Goal: Transaction & Acquisition: Purchase product/service

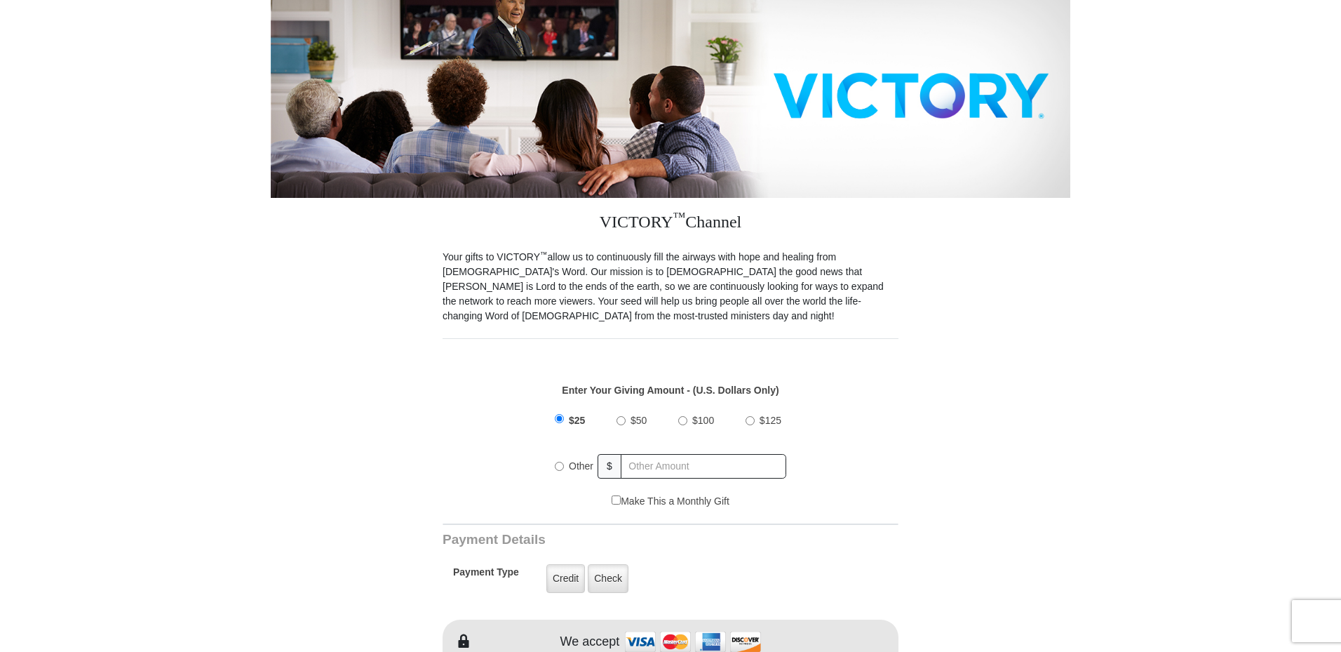
drag, startPoint x: 1341, startPoint y: 217, endPoint x: 1341, endPoint y: 243, distance: 26.7
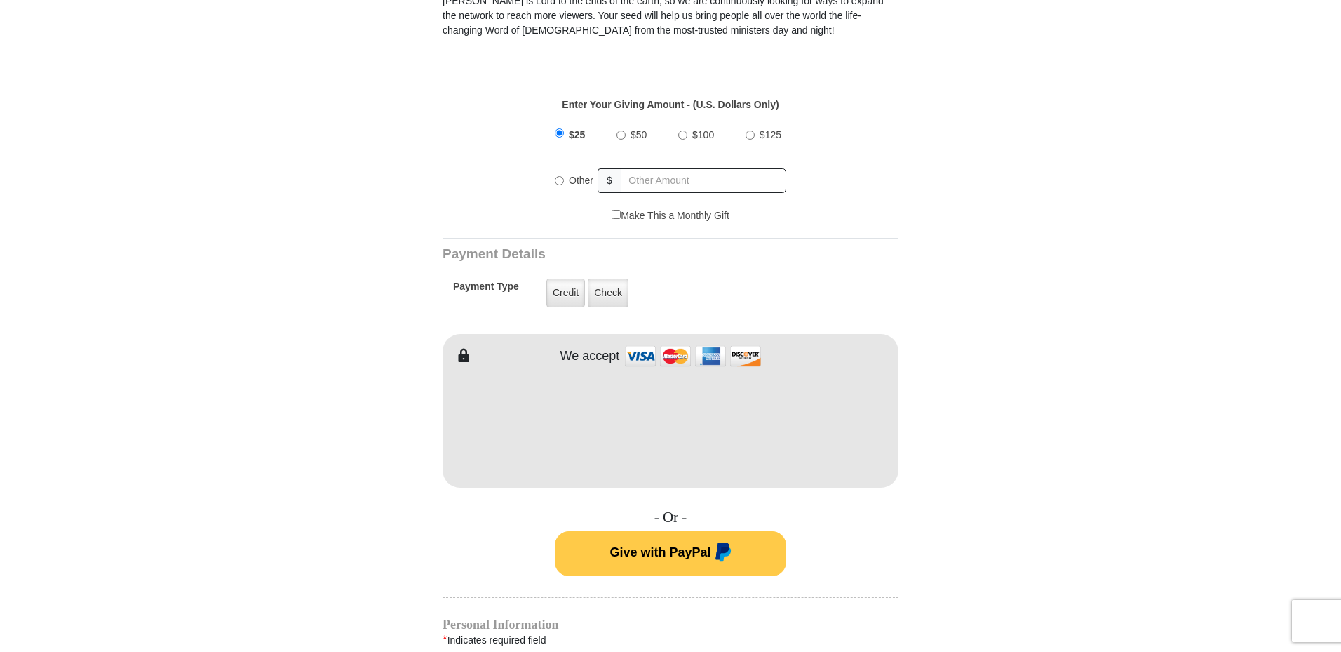
scroll to position [481, 0]
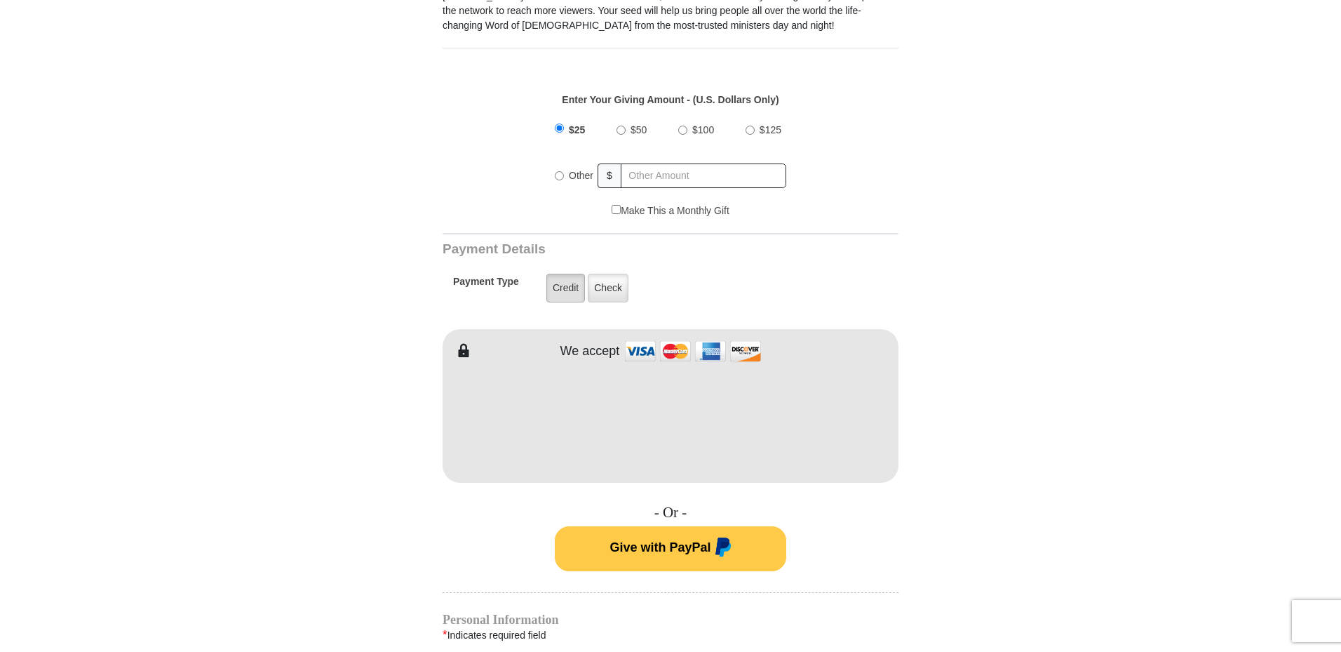
click at [570, 275] on label "Credit" at bounding box center [566, 288] width 39 height 29
click at [0, 0] on input "Credit" at bounding box center [0, 0] width 0 height 0
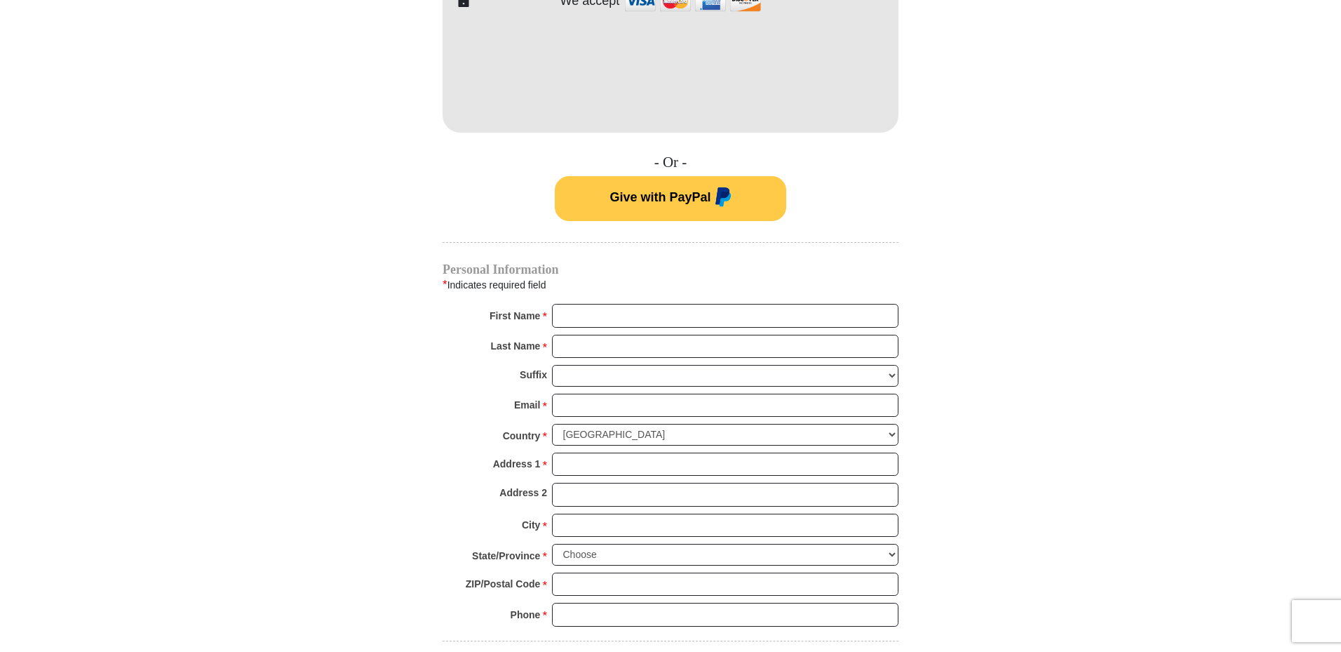
scroll to position [849, 0]
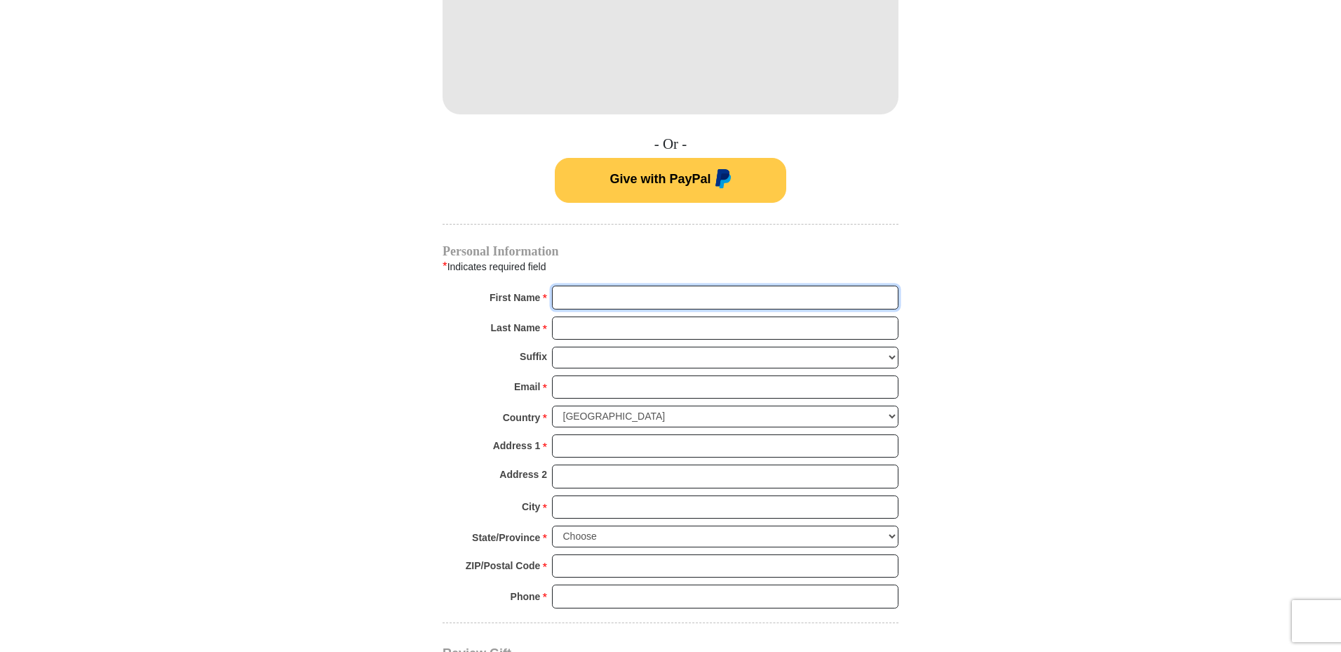
click at [665, 286] on input "First Name *" at bounding box center [725, 298] width 347 height 24
type input "[PERSON_NAME] [PERSON_NAME]"
type input "25"
type input "[PERSON_NAME]"
type input "[EMAIL_ADDRESS][DOMAIN_NAME]"
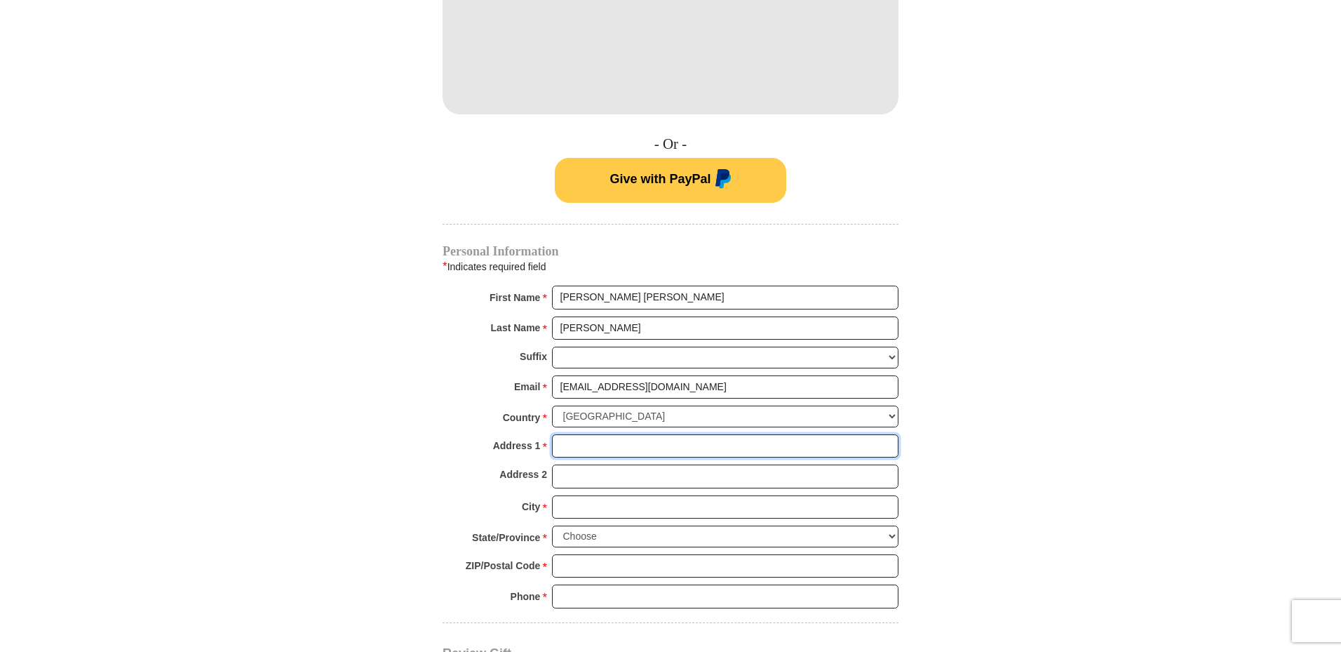
type input "[STREET_ADDRESS]"
type input "MARYVILLE"
type input "37801"
type input "8652685480"
radio input "true"
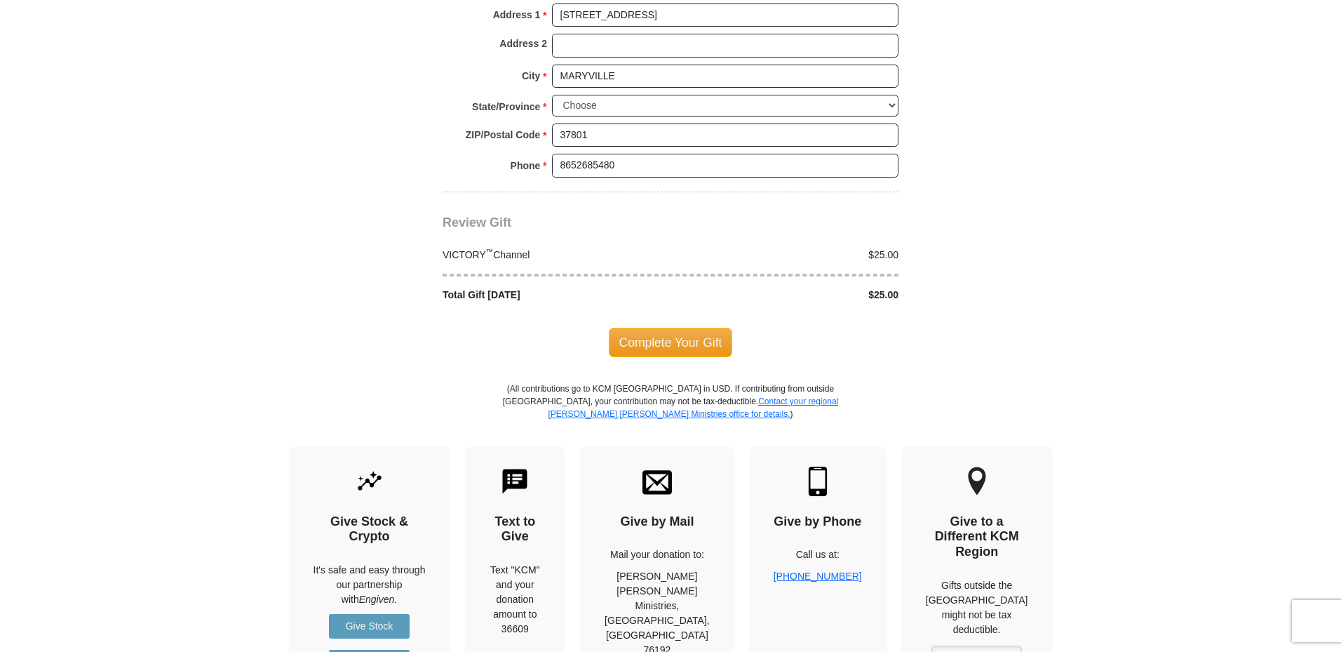
scroll to position [1282, 0]
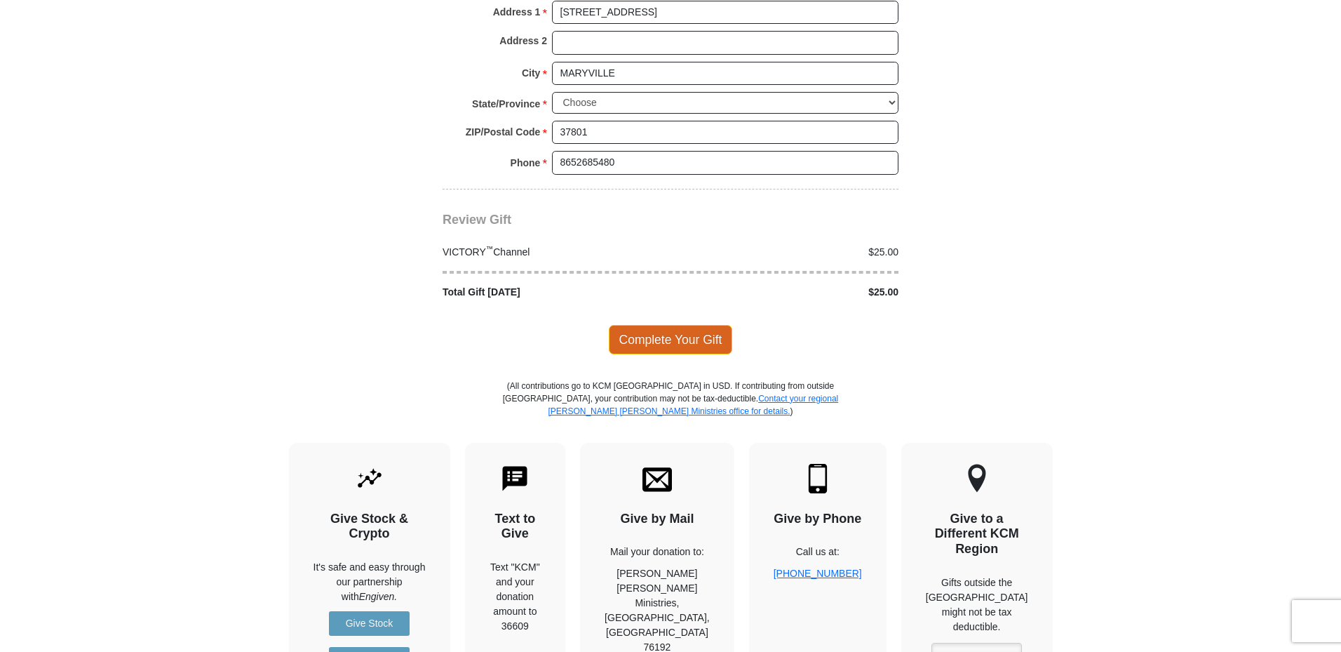
click at [693, 326] on span "Complete Your Gift" at bounding box center [671, 339] width 124 height 29
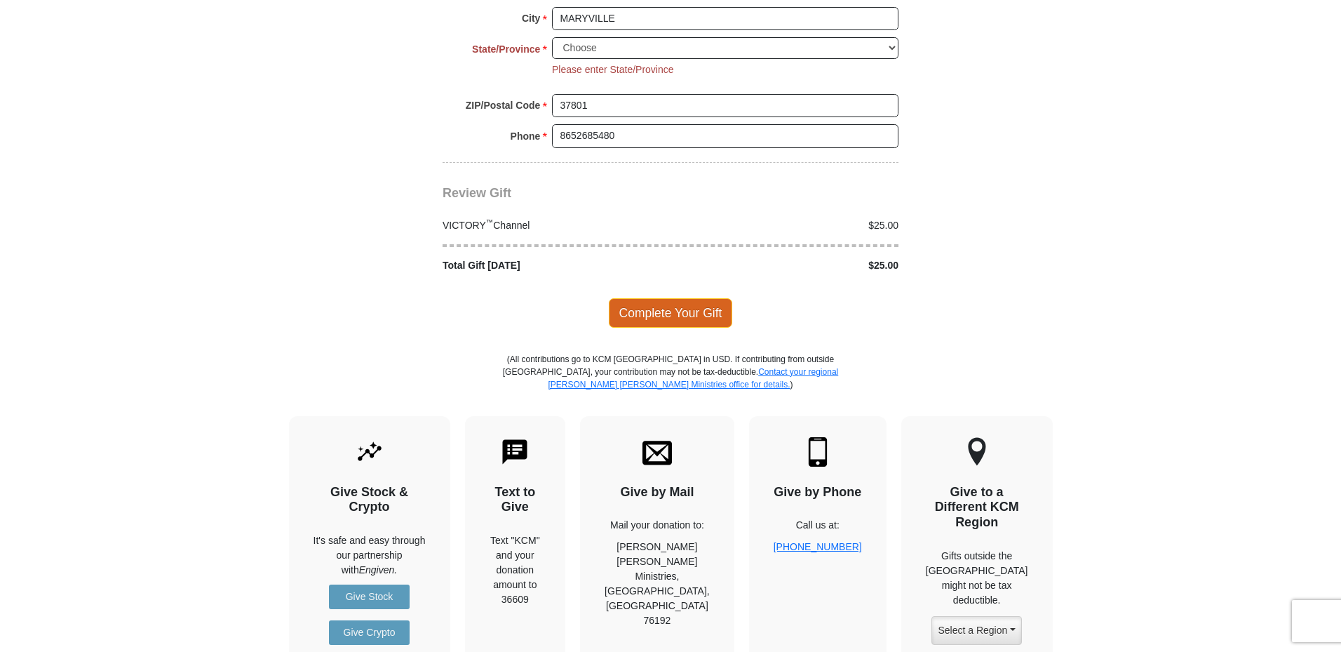
scroll to position [1346, 0]
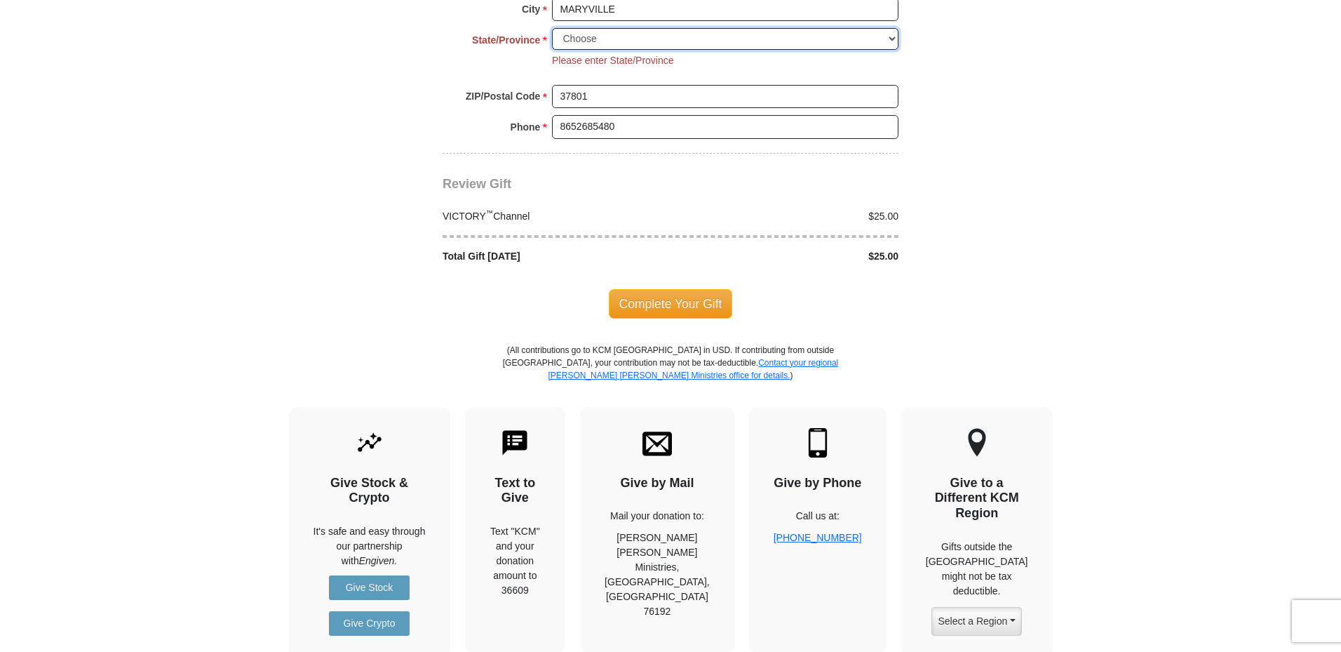
click at [891, 28] on select "Choose [US_STATE] [US_STATE] [US_STATE] [US_STATE] [US_STATE] Armed Forces Amer…" at bounding box center [725, 39] width 347 height 22
select select "TN"
click at [552, 28] on select "Choose [US_STATE] [US_STATE] [US_STATE] [US_STATE] [US_STATE] Armed Forces Amer…" at bounding box center [725, 39] width 347 height 22
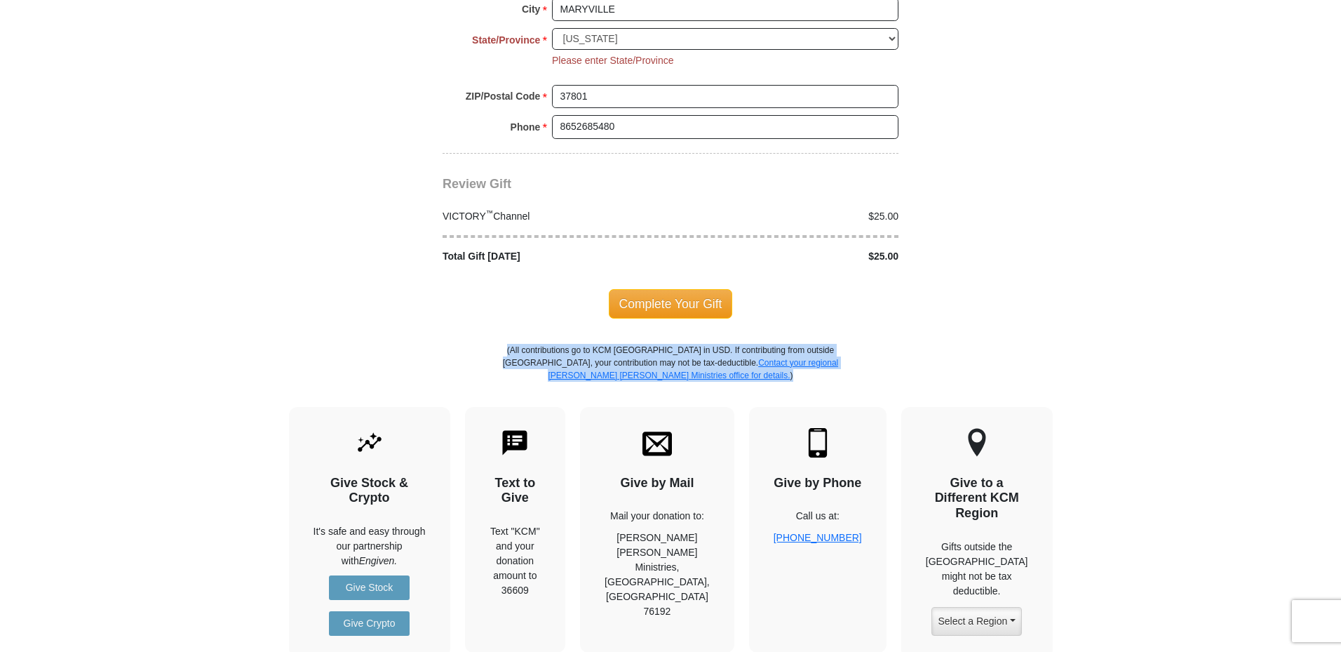
drag, startPoint x: 1341, startPoint y: 380, endPoint x: 1332, endPoint y: 290, distance: 89.5
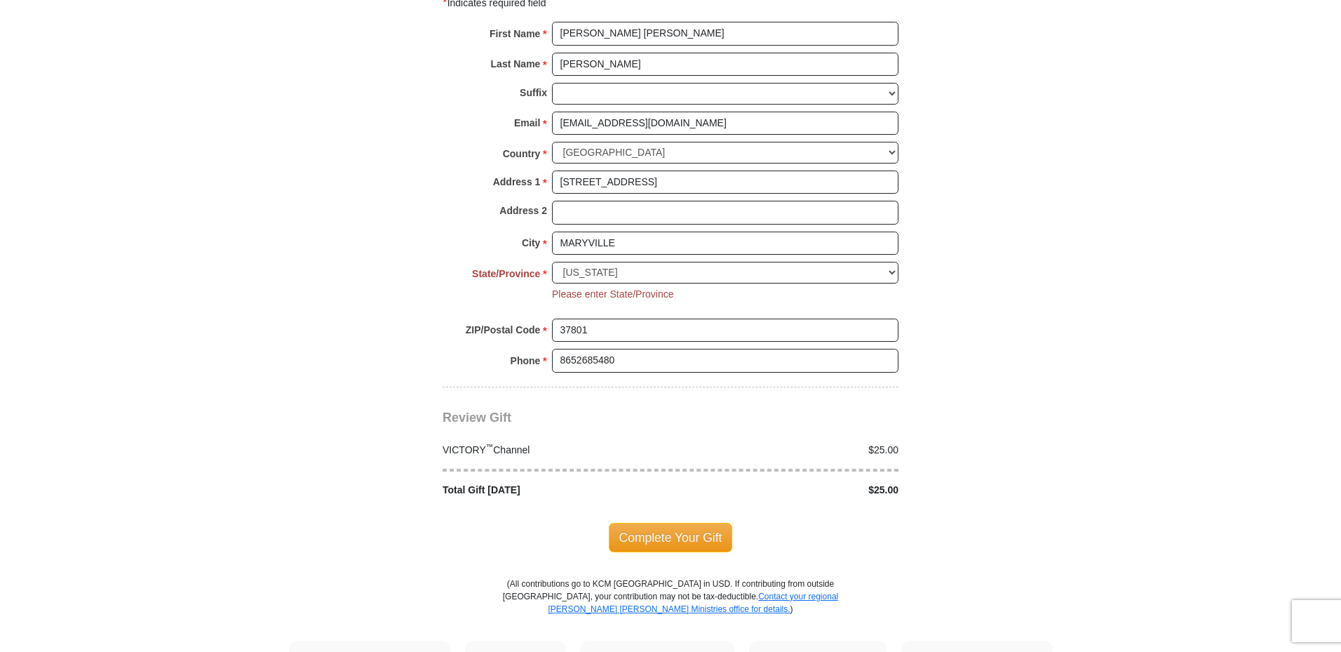
scroll to position [1231, 0]
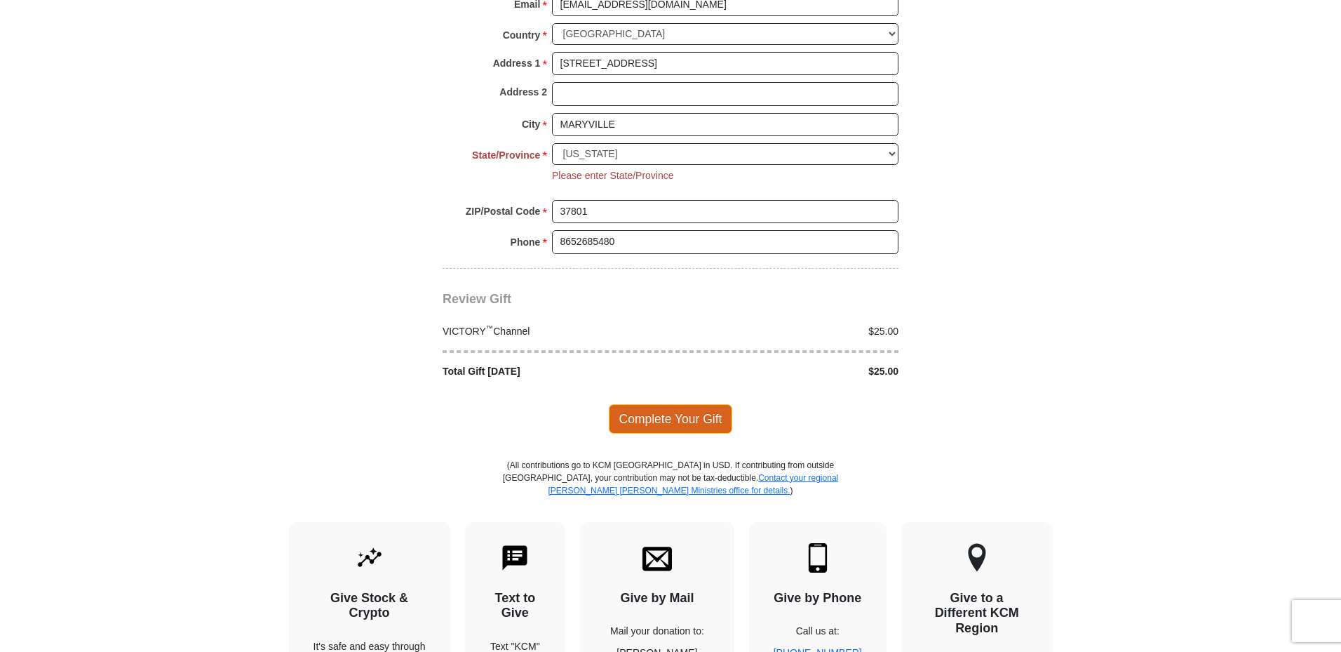
click at [708, 406] on span "Complete Your Gift" at bounding box center [671, 418] width 124 height 29
